Goal: Information Seeking & Learning: Learn about a topic

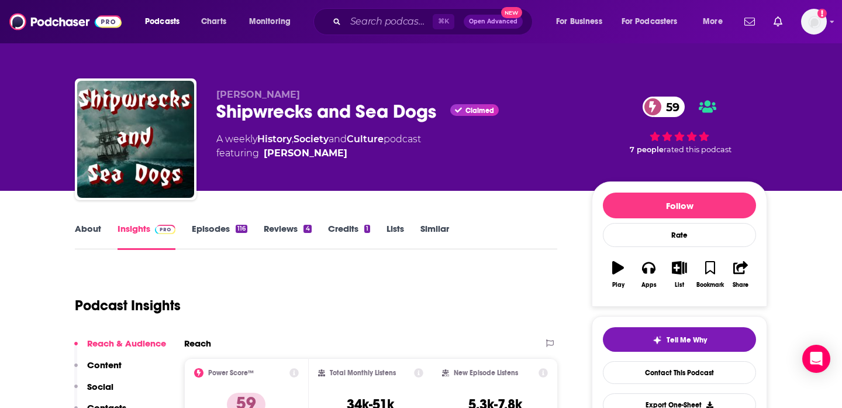
click at [67, 22] on img at bounding box center [65, 22] width 112 height 22
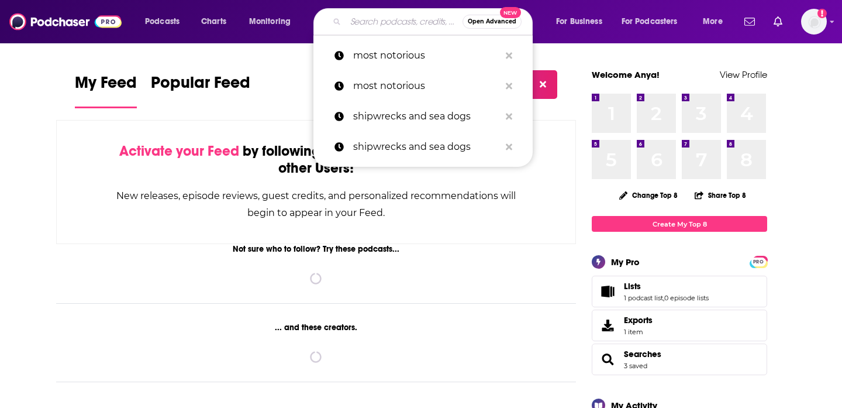
click at [369, 19] on input "Search podcasts, credits, & more..." at bounding box center [404, 21] width 117 height 19
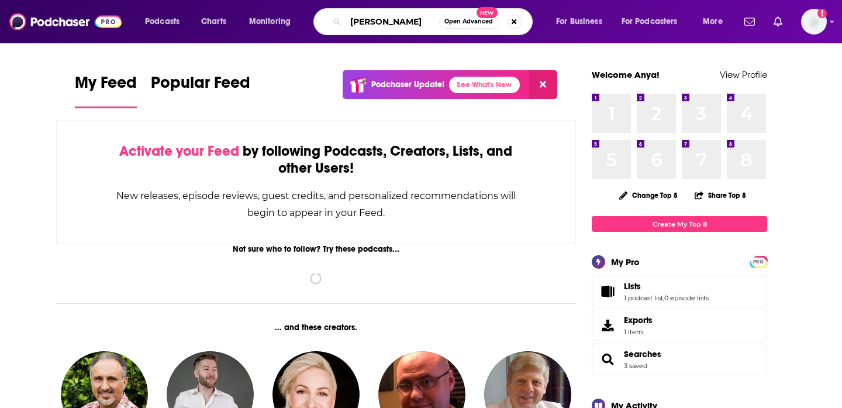
type input "[PERSON_NAME]"
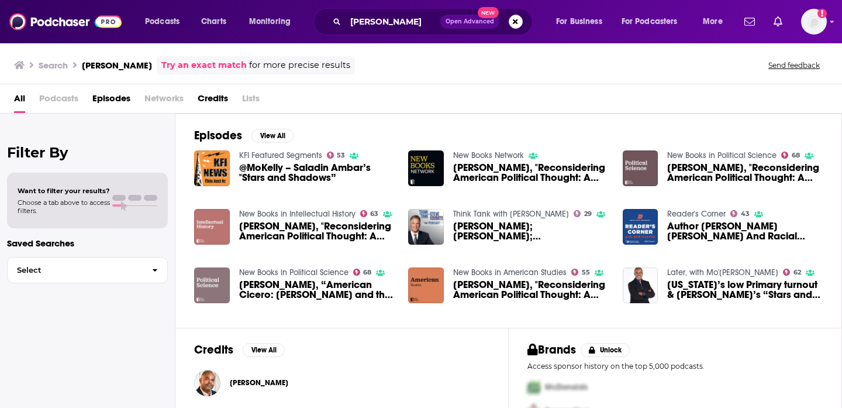
click at [209, 288] on img "Saladin Ambar, “American Cicero: Mario Cuomo and the Defense of American Libera…" at bounding box center [212, 285] width 36 height 36
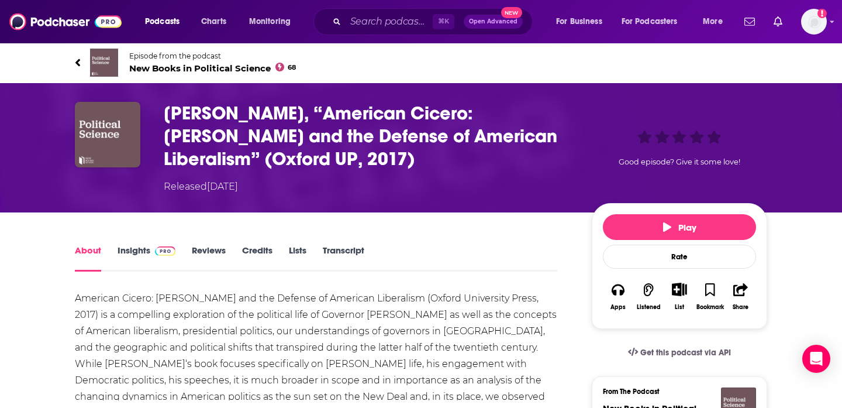
click at [140, 251] on link "Insights" at bounding box center [147, 258] width 58 height 27
